Goal: Navigation & Orientation: Find specific page/section

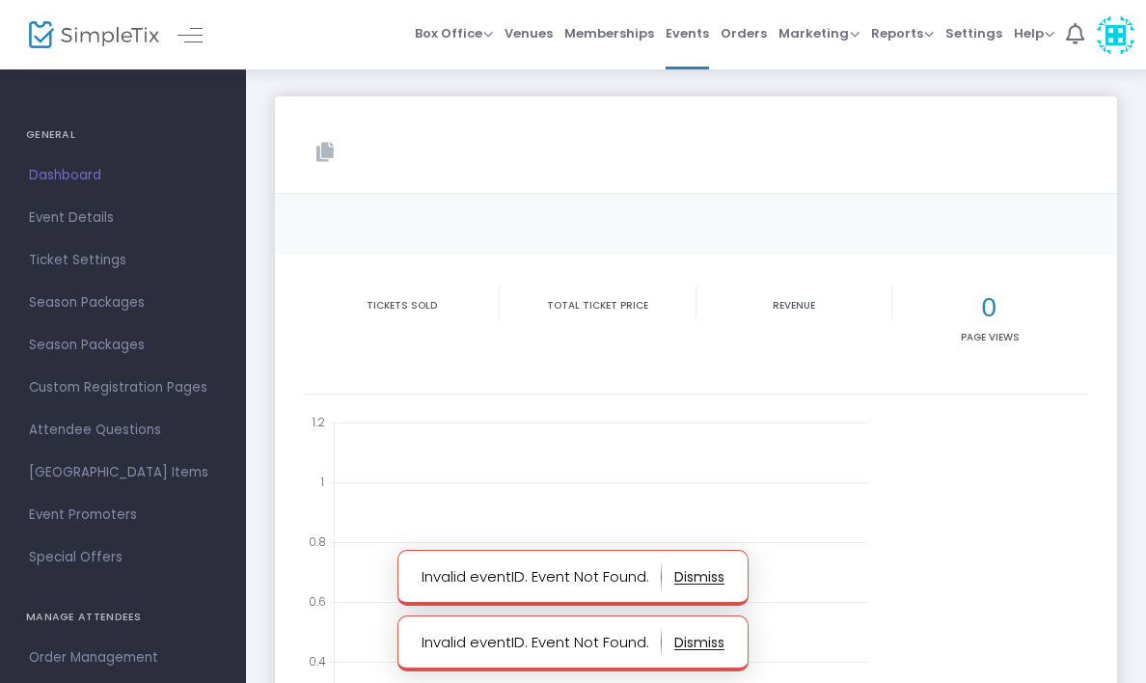
click at [56, 135] on h4 "GENERAL" at bounding box center [123, 135] width 194 height 39
click at [58, 175] on span "Dashboard" at bounding box center [123, 175] width 188 height 25
click at [488, 32] on span "Box Office" at bounding box center [454, 33] width 78 height 18
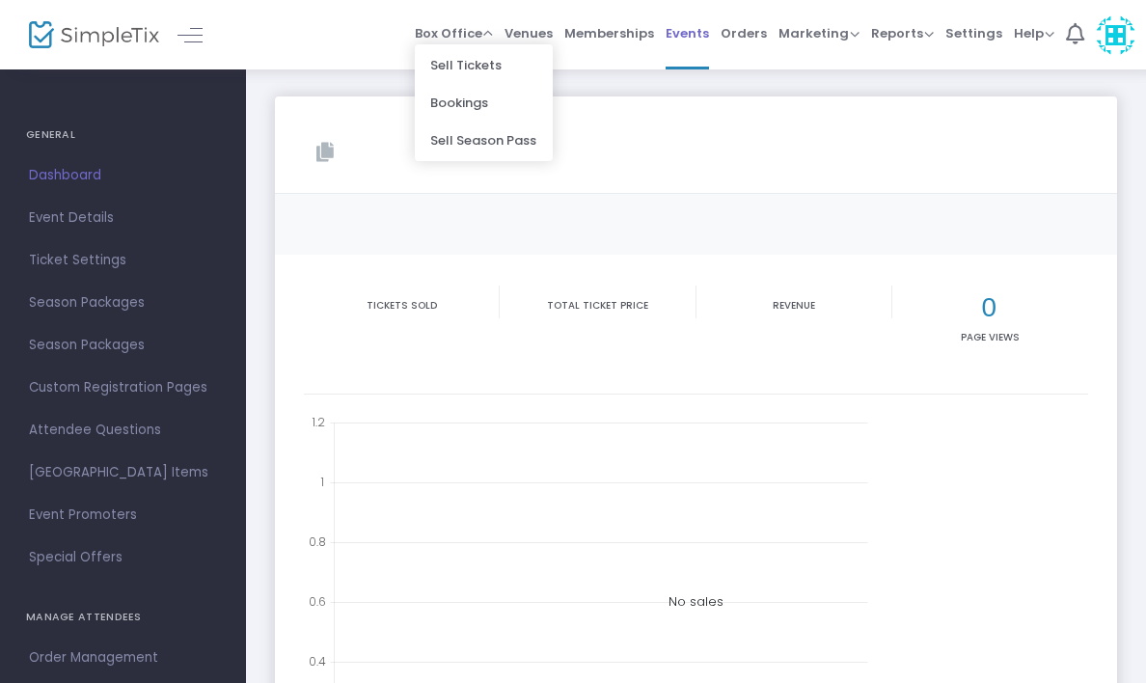
click at [686, 35] on span "Events" at bounding box center [687, 33] width 43 height 49
